Goal: Task Accomplishment & Management: Use online tool/utility

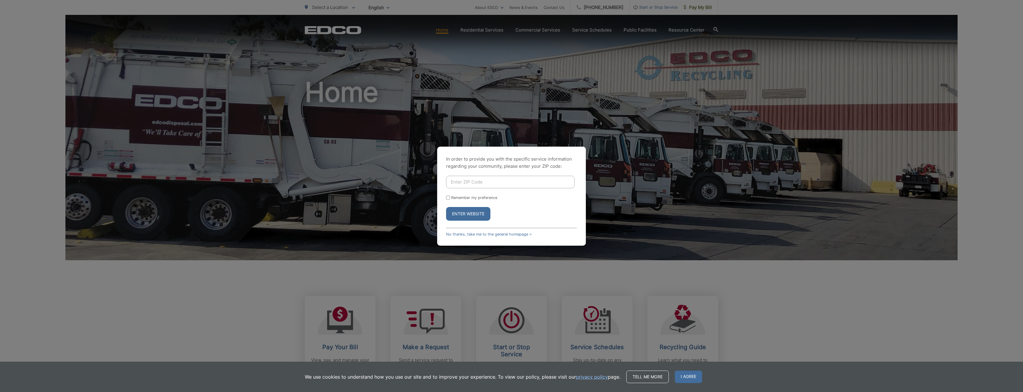
click at [486, 178] on input "Enter ZIP Code" at bounding box center [510, 182] width 128 height 12
type input "92069"
click at [471, 210] on button "Enter Website" at bounding box center [468, 214] width 44 height 14
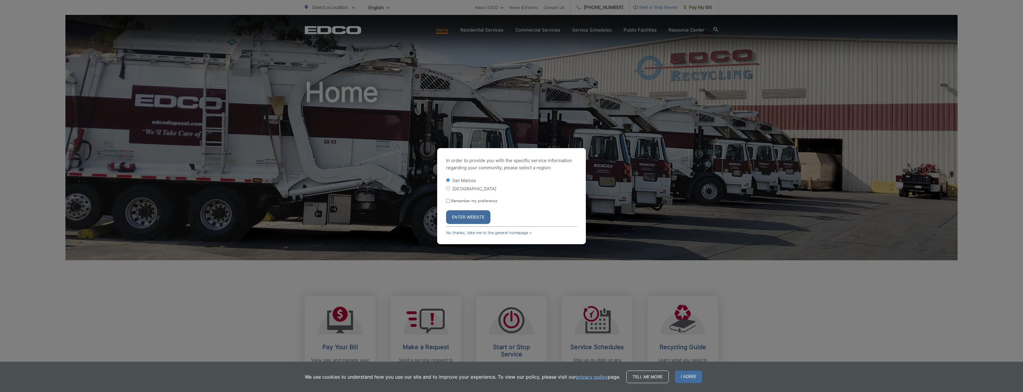
click at [468, 217] on button "Enter Website" at bounding box center [468, 217] width 44 height 14
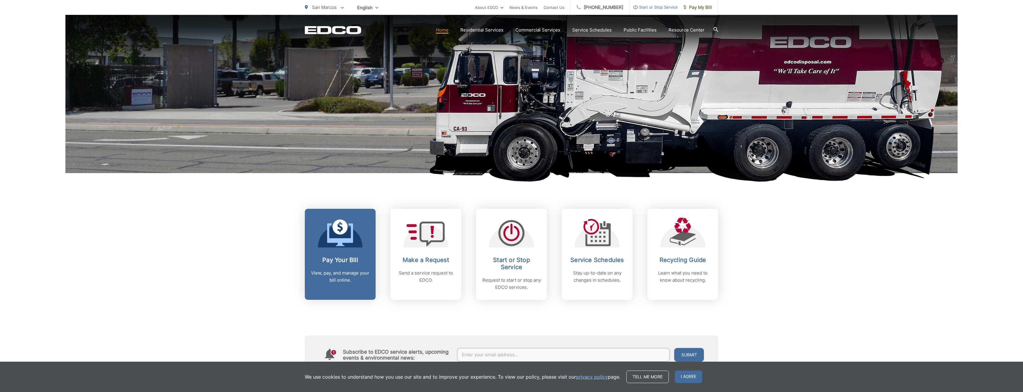
scroll to position [90, 0]
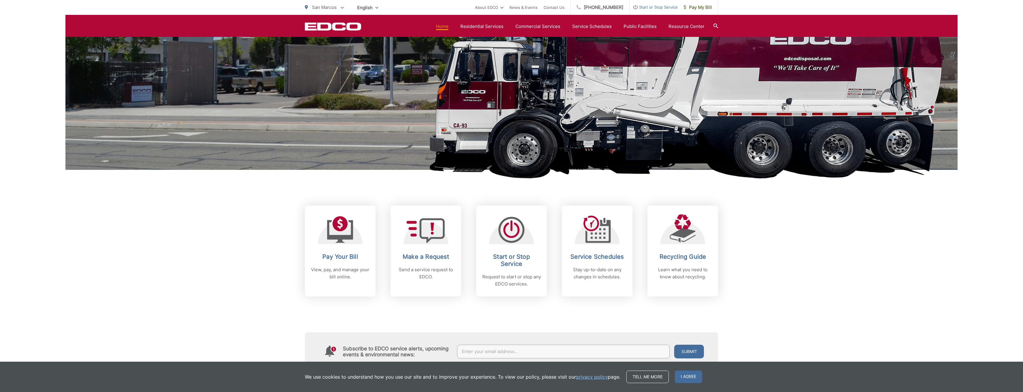
click at [346, 259] on h2 "Pay Your Bill" at bounding box center [340, 256] width 59 height 7
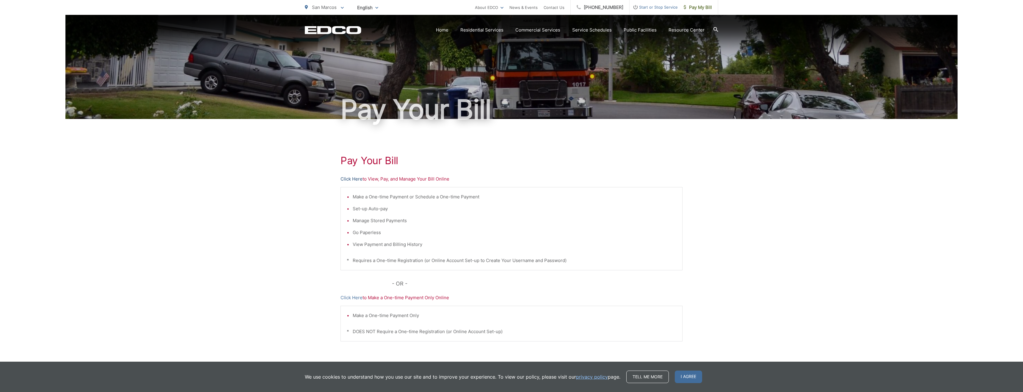
click at [355, 179] on link "Click Here" at bounding box center [352, 178] width 22 height 7
